Goal: Task Accomplishment & Management: Manage account settings

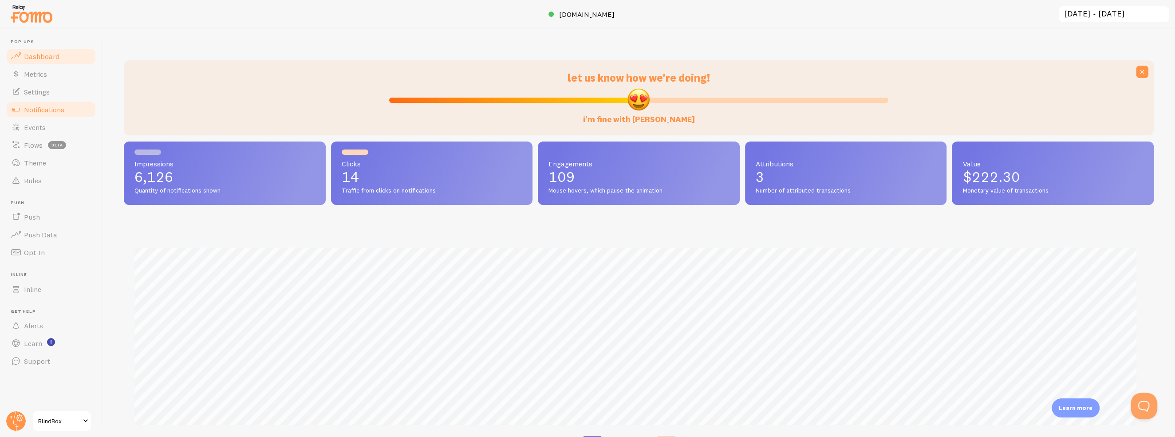
click at [37, 108] on span "Notifications" at bounding box center [44, 109] width 40 height 9
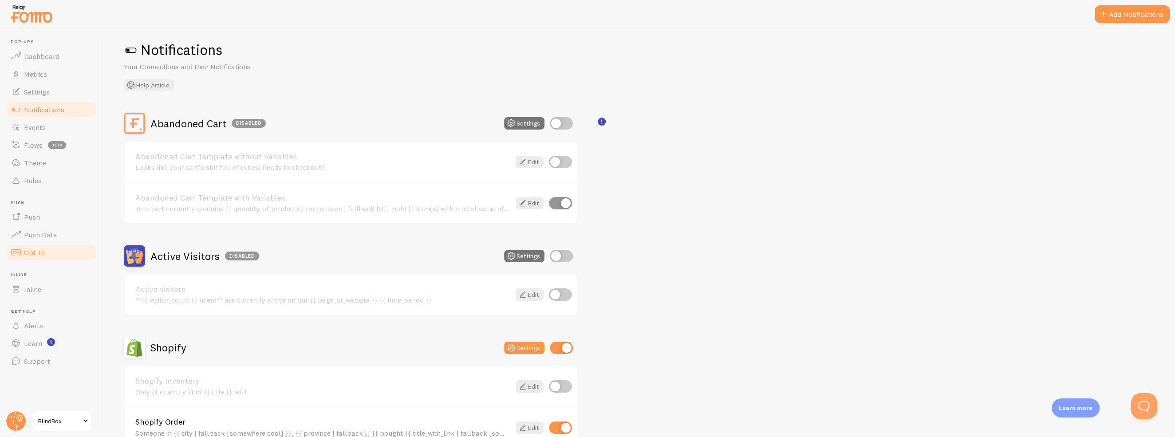
scroll to position [9, 0]
click at [33, 51] on link "Dashboard" at bounding box center [50, 56] width 91 height 18
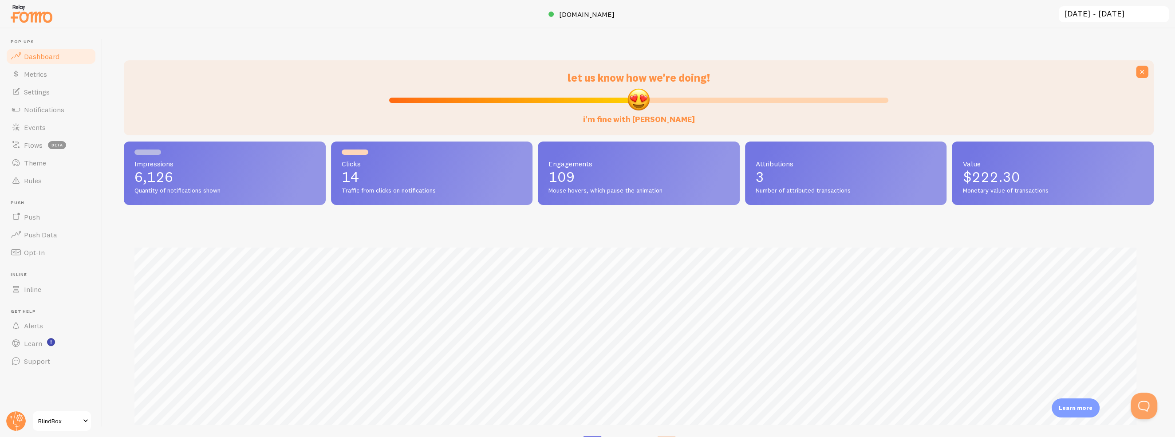
scroll to position [233, 1023]
click at [51, 90] on link "Settings" at bounding box center [50, 92] width 91 height 18
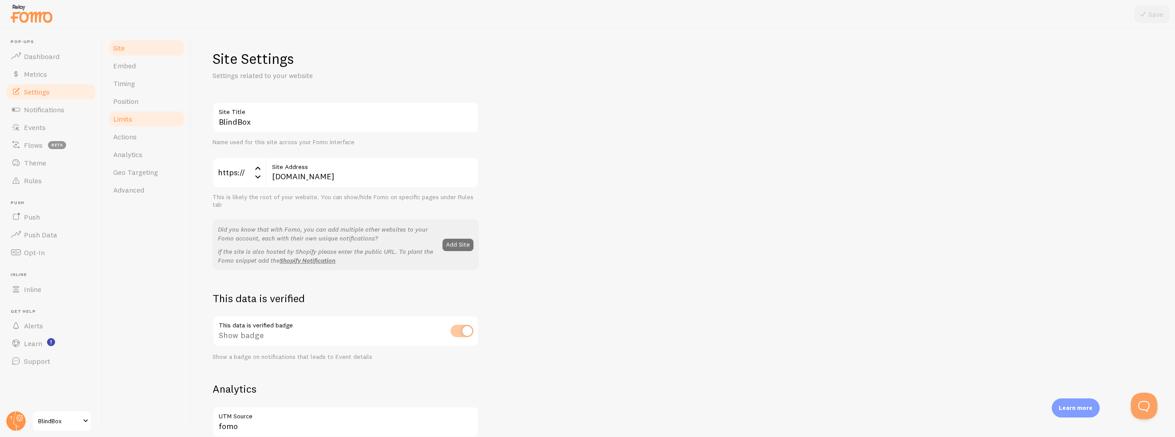
click at [125, 119] on span "Limits" at bounding box center [122, 119] width 19 height 9
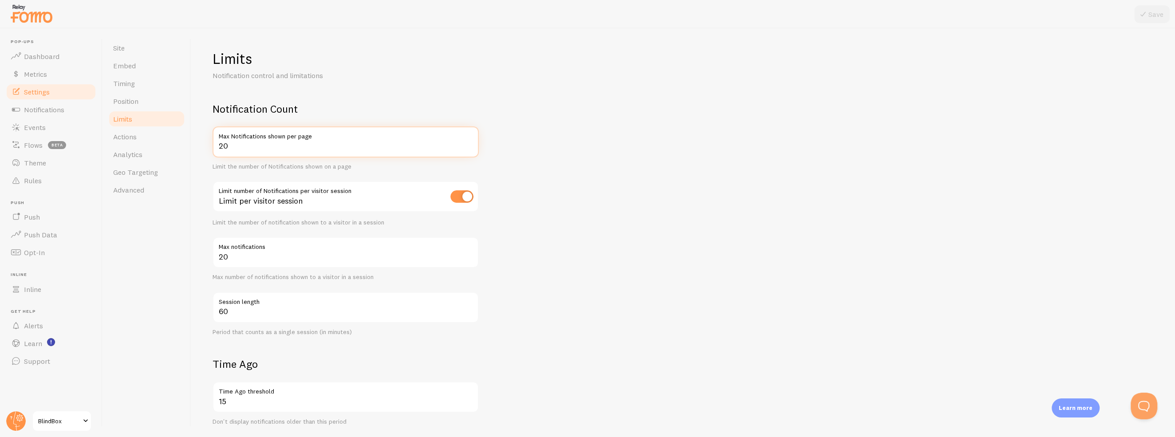
drag, startPoint x: 242, startPoint y: 147, endPoint x: 200, endPoint y: 146, distance: 42.6
click at [204, 148] on div "Limits Notification control and limitations Notification Count 20 Max Notificat…" at bounding box center [683, 232] width 984 height 409
type input "5"
drag, startPoint x: 230, startPoint y: 257, endPoint x: 202, endPoint y: 256, distance: 28.0
click at [202, 256] on div "Limits Notification control and limitations Notification Count 5 Max Notificati…" at bounding box center [683, 232] width 984 height 409
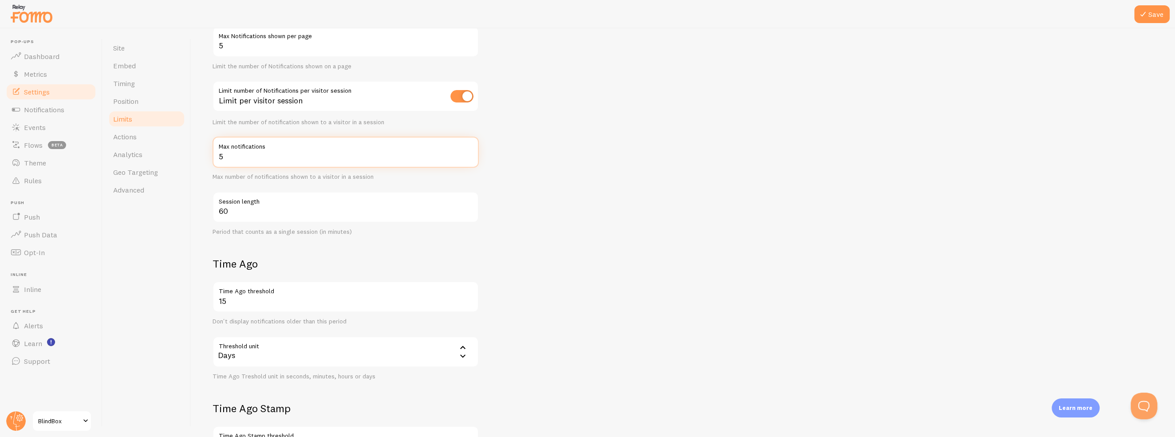
scroll to position [133, 0]
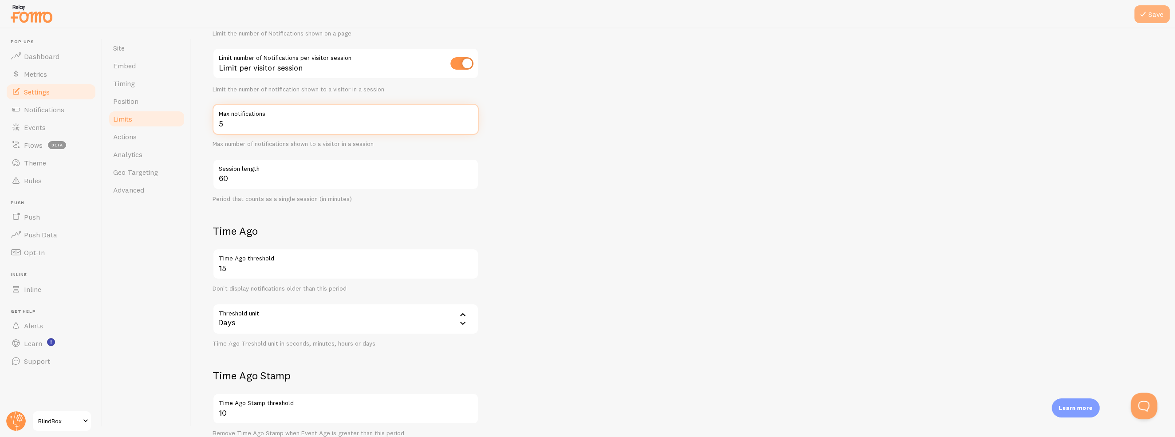
type input "5"
click at [1164, 10] on button "Save" at bounding box center [1153, 14] width 36 height 18
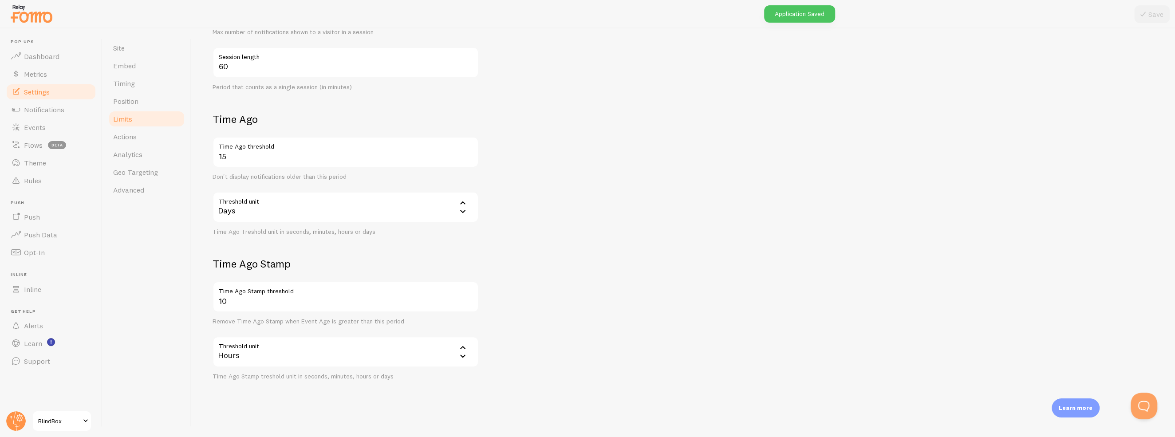
scroll to position [247, 0]
click at [12, 422] on circle at bounding box center [16, 421] width 20 height 20
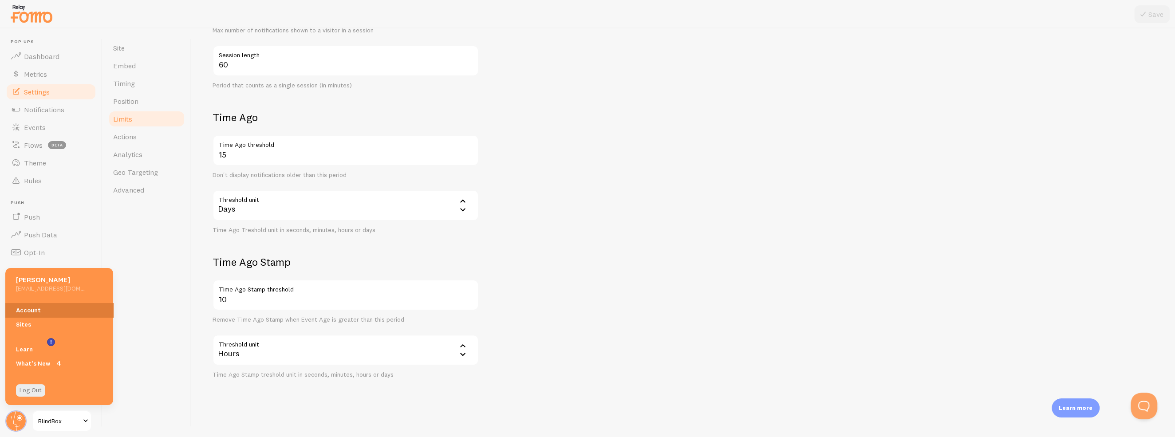
click at [36, 308] on link "Account" at bounding box center [59, 310] width 108 height 14
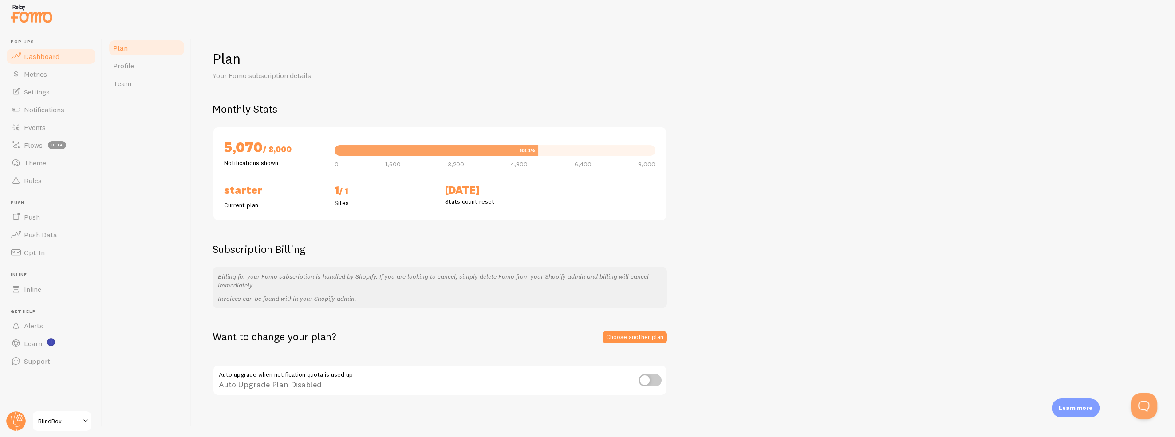
click at [39, 53] on span "Dashboard" at bounding box center [42, 56] width 36 height 9
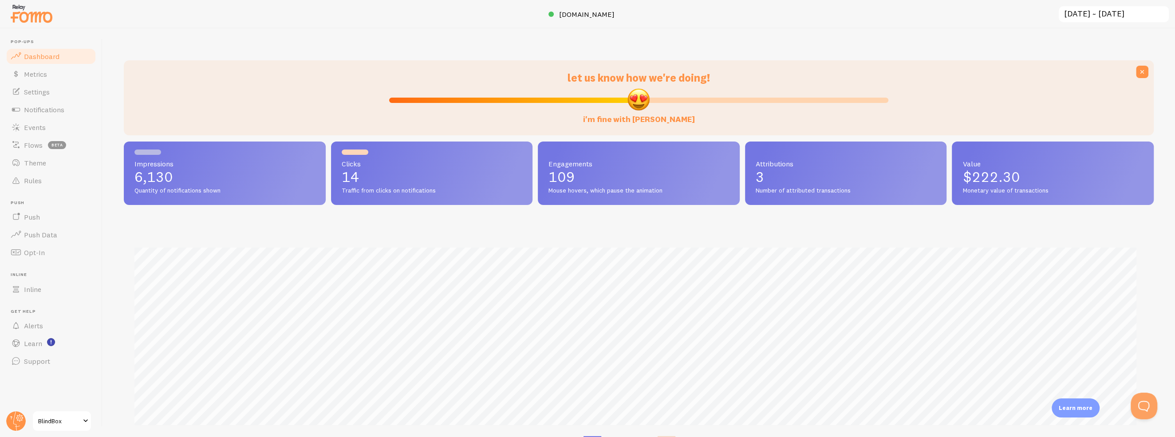
scroll to position [233, 1023]
click at [968, 178] on span "$222.30" at bounding box center [991, 176] width 57 height 17
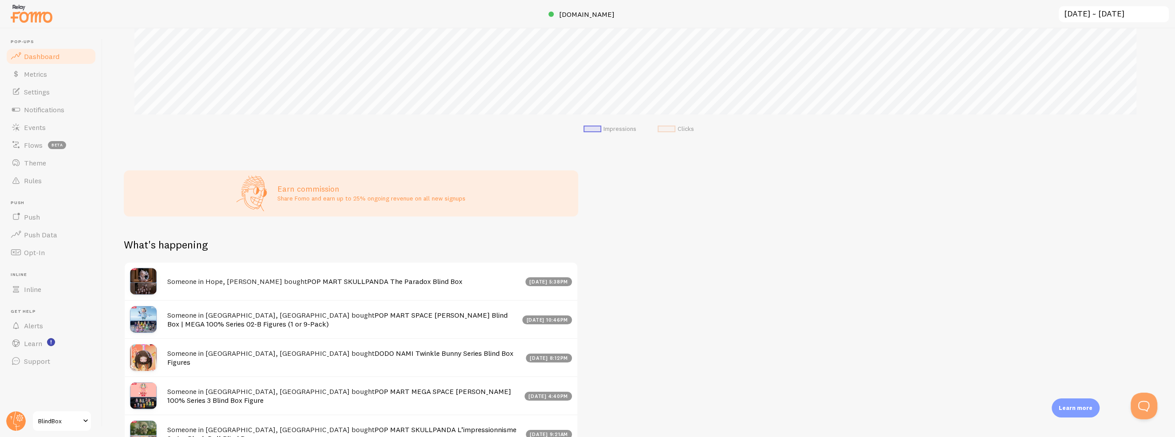
scroll to position [407, 0]
